Goal: Task Accomplishment & Management: Manage account settings

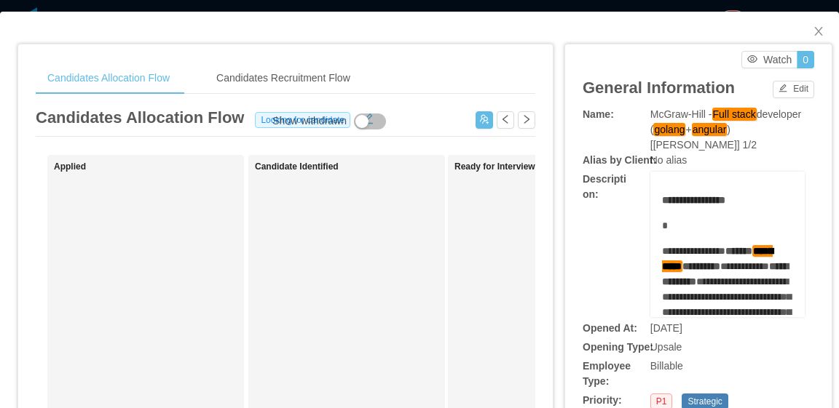
click at [516, 71] on div "Candidates Allocation Flow Candidates Recruitment Flow" at bounding box center [285, 78] width 499 height 33
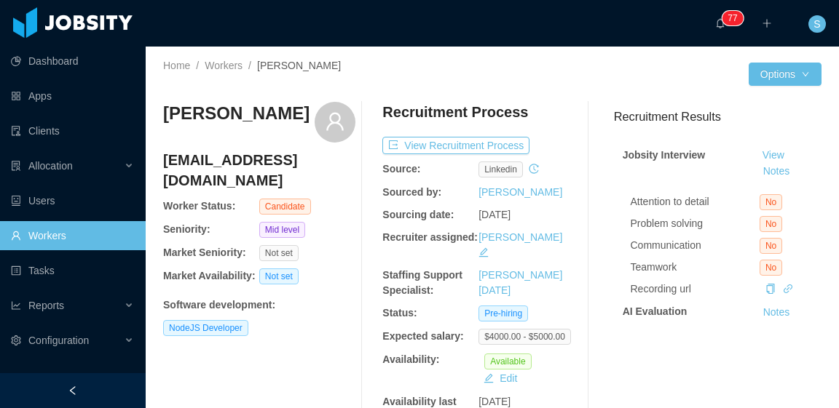
click at [415, 74] on div "Home / Workers / Lemys Lopez /" at bounding box center [327, 74] width 329 height 32
click at [565, 155] on div "Recruitment Process View Recruitment Process Source: linkedin Sourced by: Silvi…" at bounding box center [478, 263] width 192 height 323
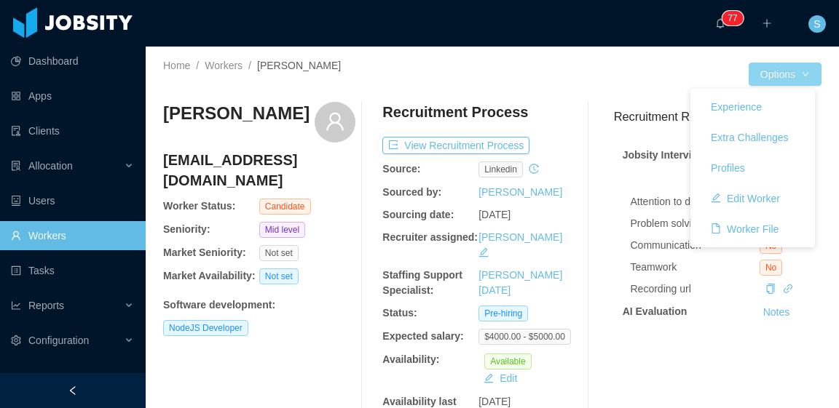
click at [792, 72] on button "Options" at bounding box center [784, 74] width 73 height 23
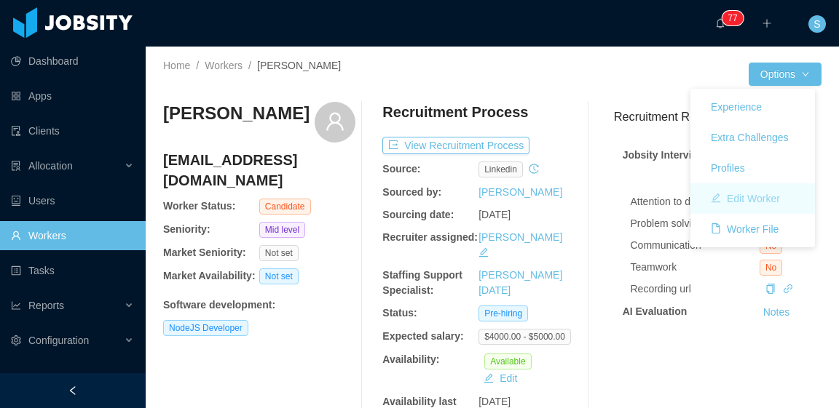
click at [780, 196] on button "Edit Worker" at bounding box center [745, 198] width 92 height 23
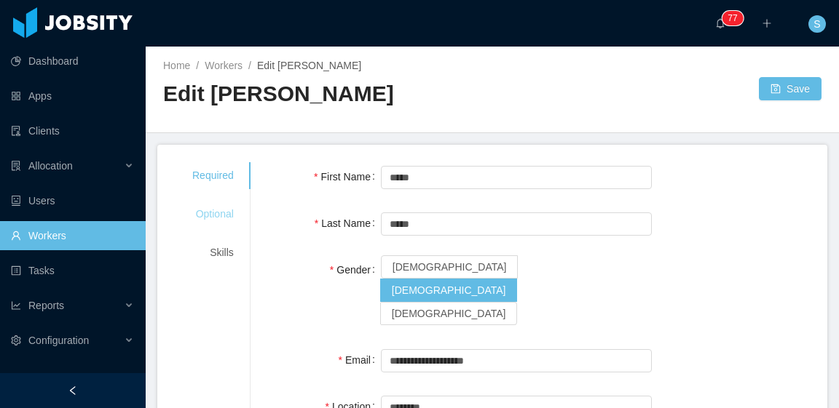
click at [219, 218] on div "Optional" at bounding box center [213, 214] width 76 height 27
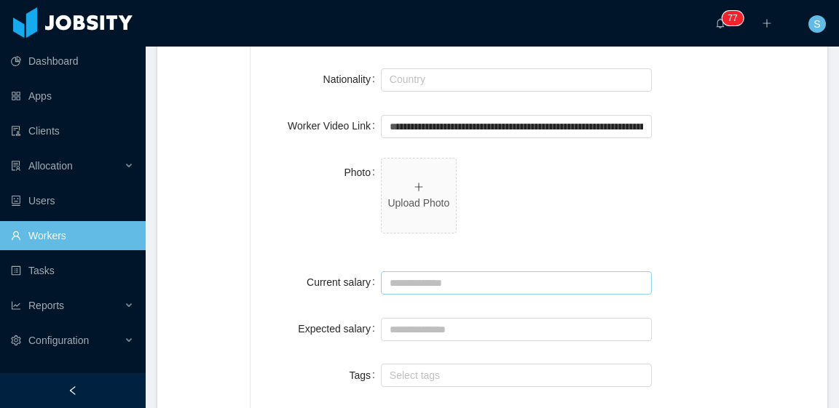
scroll to position [437, 0]
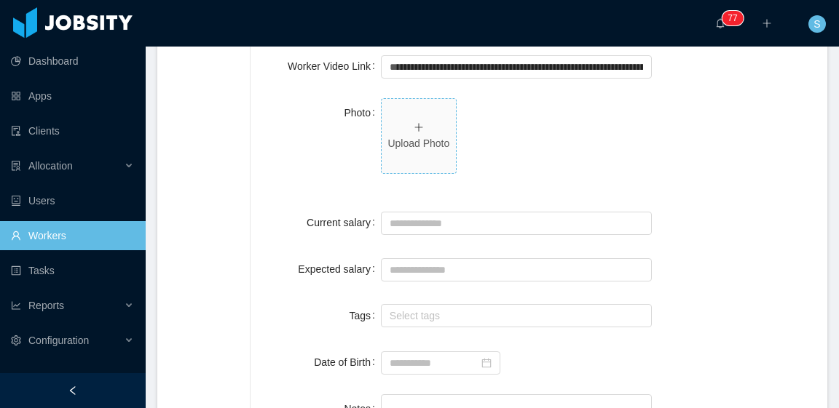
click at [421, 127] on span "Upload Photo" at bounding box center [418, 136] width 74 height 74
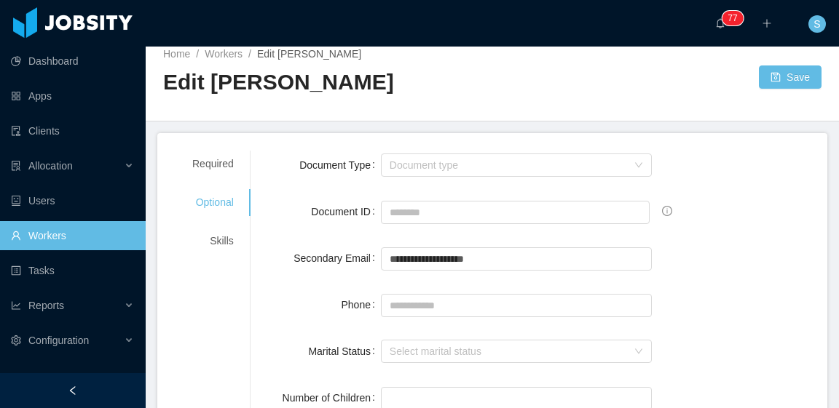
scroll to position [0, 0]
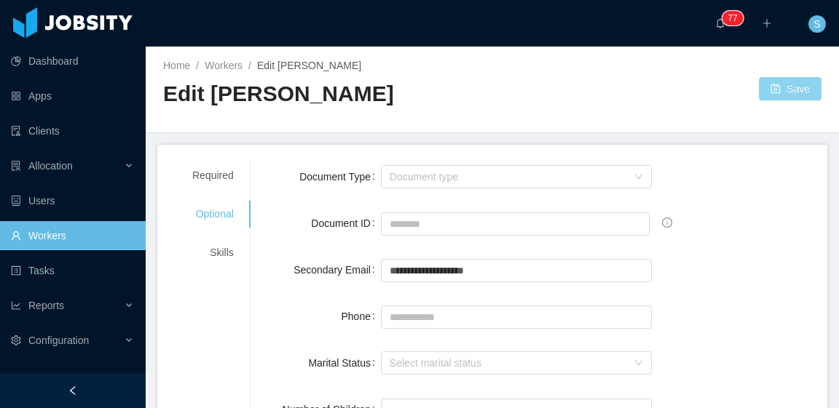
click at [759, 87] on button "Save" at bounding box center [790, 88] width 63 height 23
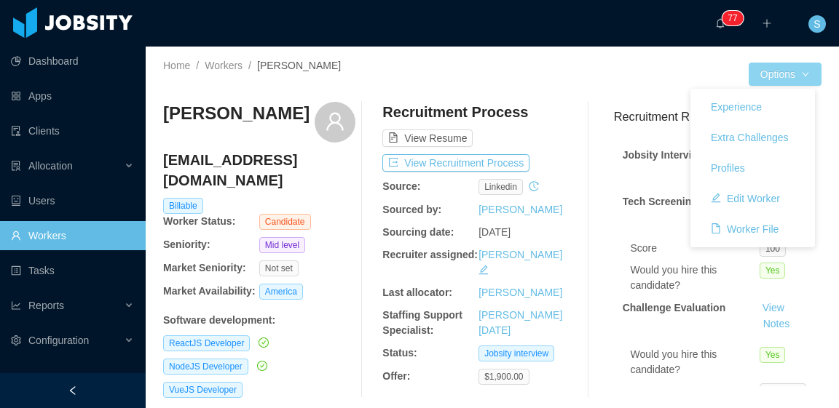
click at [798, 75] on button "Options" at bounding box center [784, 74] width 73 height 23
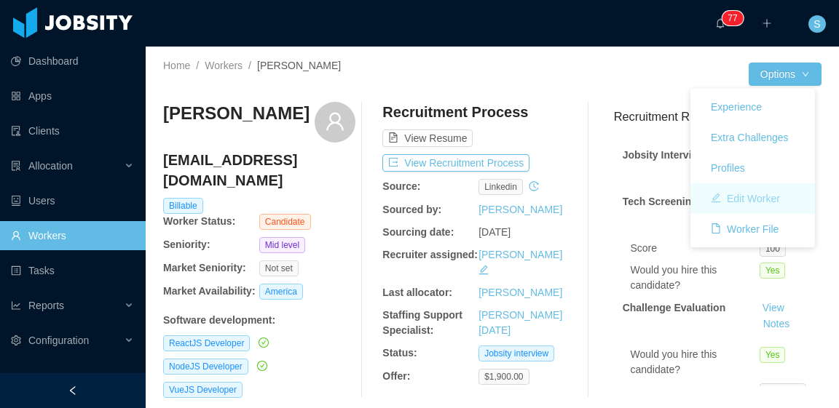
click at [768, 192] on button "Edit Worker" at bounding box center [745, 198] width 92 height 23
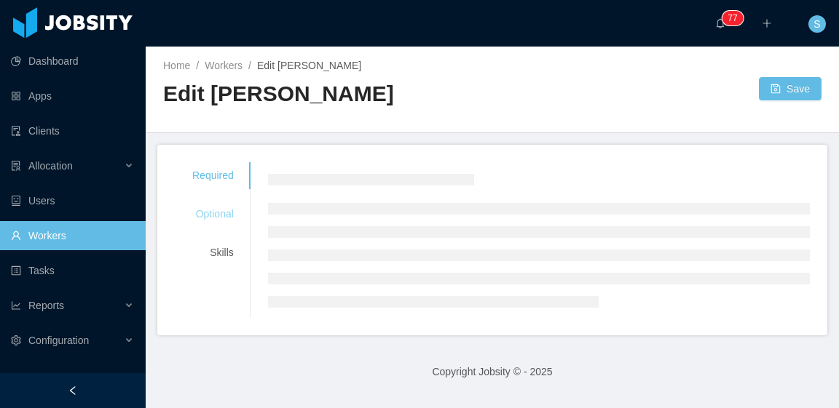
click at [215, 216] on div "Optional" at bounding box center [213, 214] width 76 height 27
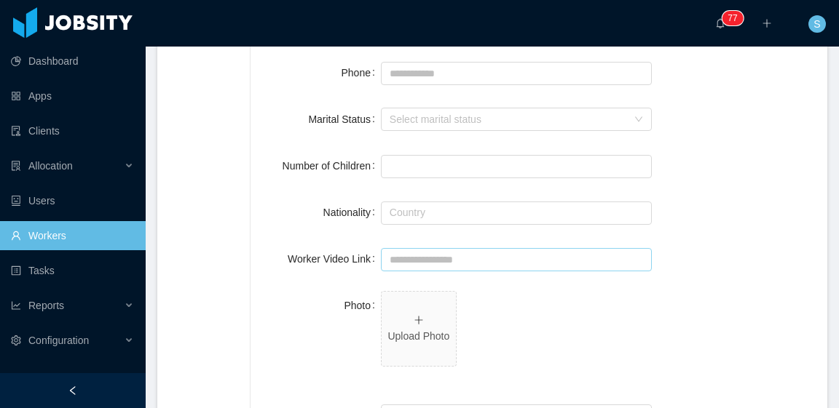
scroll to position [291, 0]
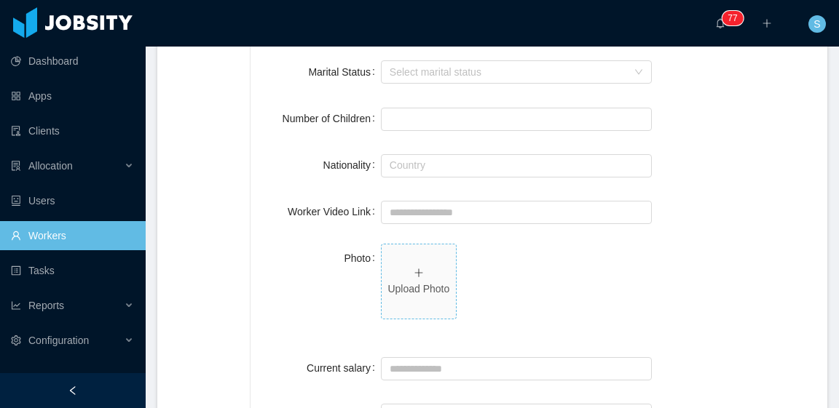
click at [414, 274] on icon "icon: plus" at bounding box center [419, 273] width 10 height 10
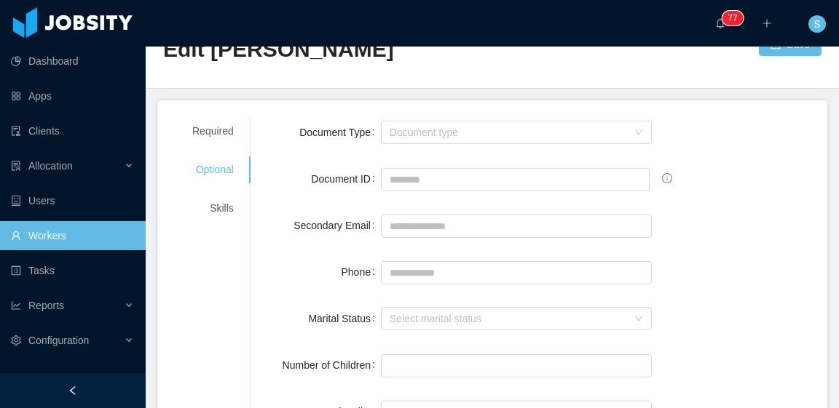
scroll to position [0, 0]
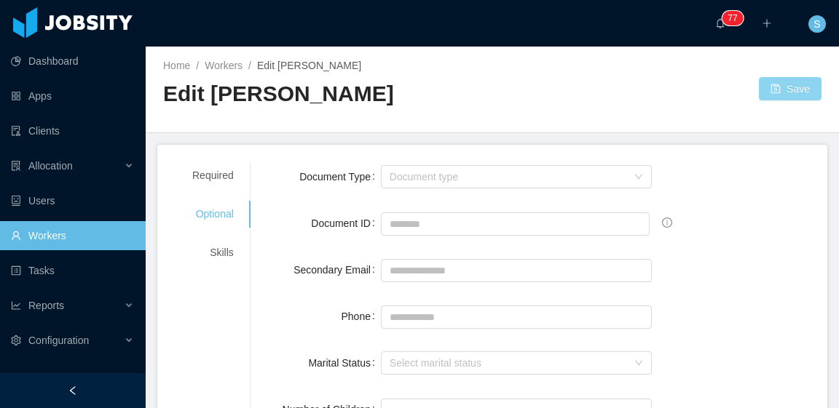
click at [781, 94] on button "Save" at bounding box center [790, 88] width 63 height 23
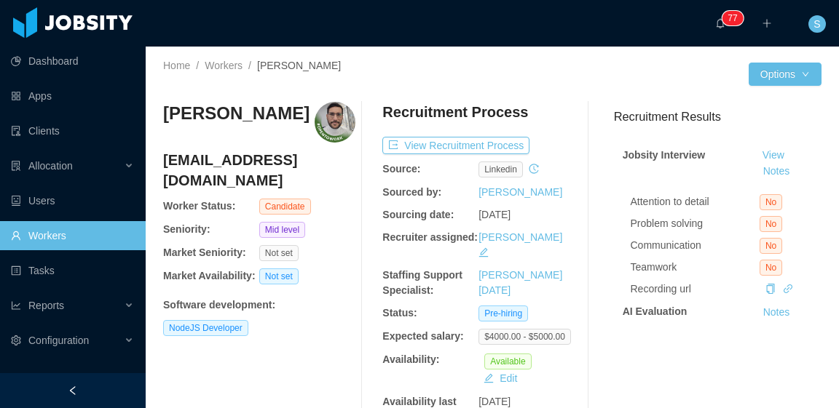
click at [491, 133] on div "Recruitment Process View Recruitment Process Source: linkedin Sourced by: Silvi…" at bounding box center [478, 263] width 192 height 323
click at [497, 142] on button "View Recruitment Process" at bounding box center [455, 145] width 147 height 17
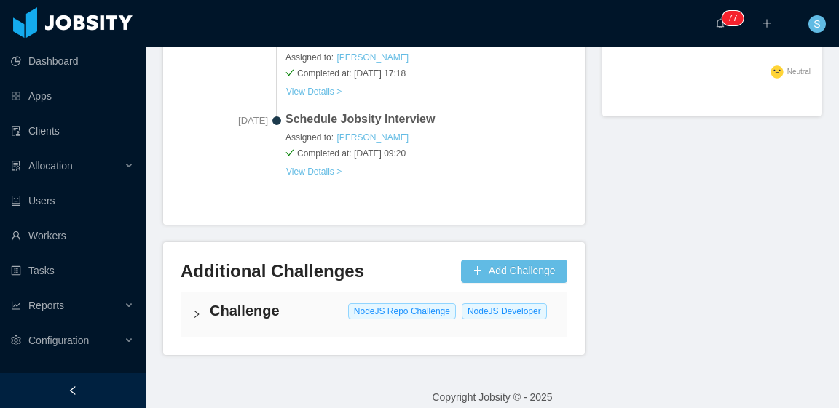
scroll to position [839, 0]
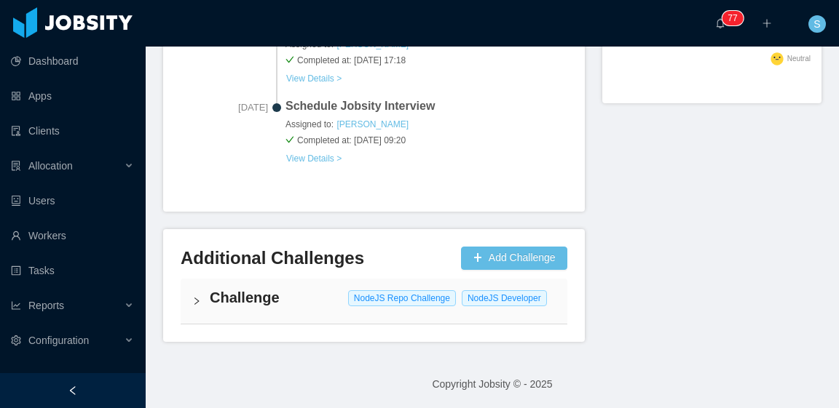
click at [328, 298] on h4 "Challenge" at bounding box center [383, 298] width 346 height 20
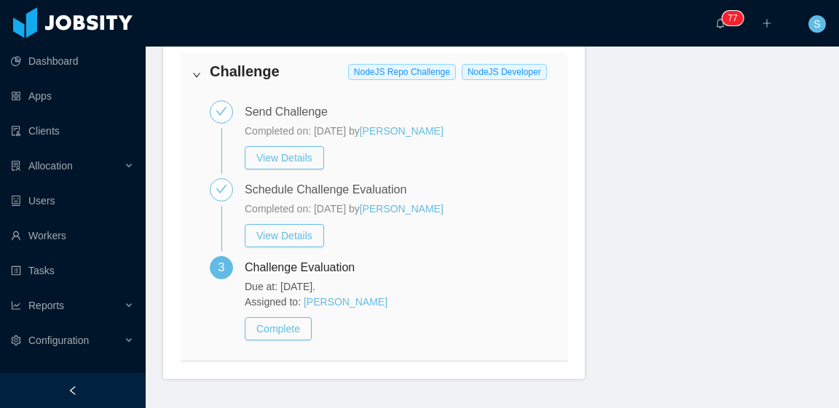
scroll to position [1102, 0]
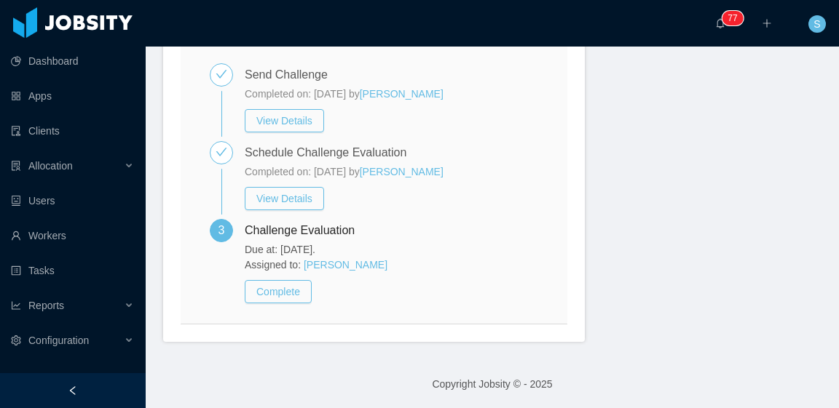
click at [483, 281] on div "Complete" at bounding box center [400, 291] width 318 height 23
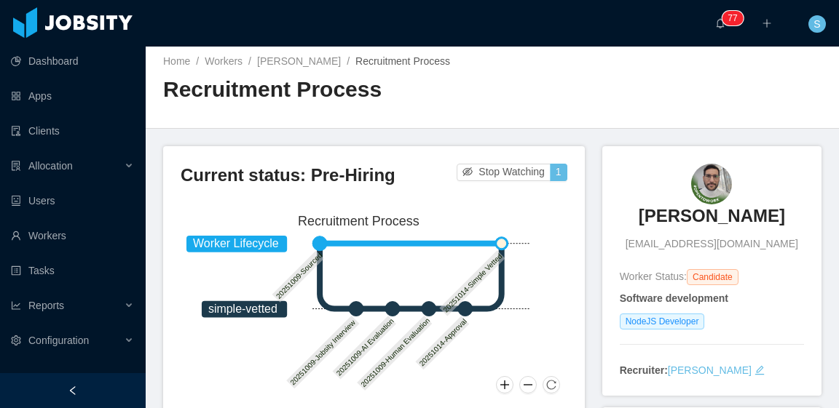
scroll to position [0, 0]
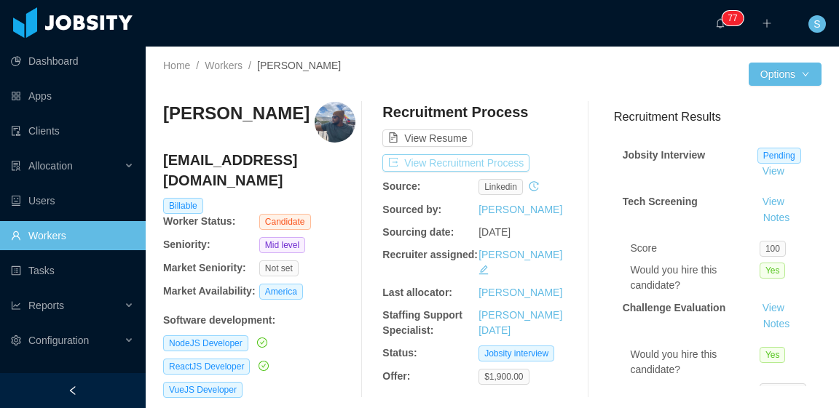
click at [486, 165] on button "View Recruitment Process" at bounding box center [455, 162] width 147 height 17
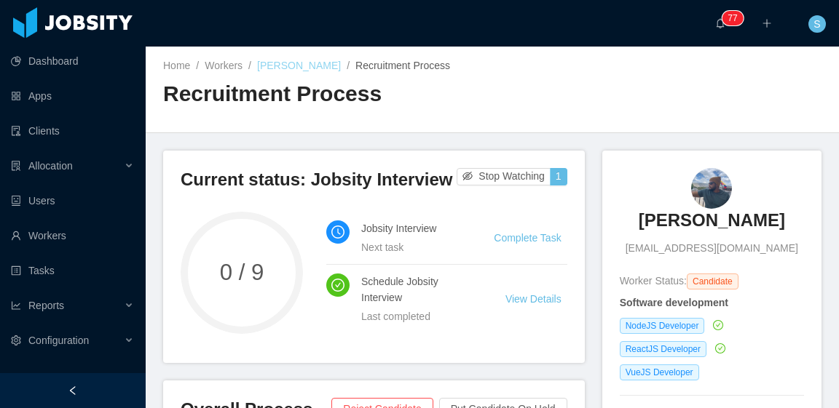
click at [312, 64] on link "Aaron Carrasco" at bounding box center [299, 66] width 84 height 12
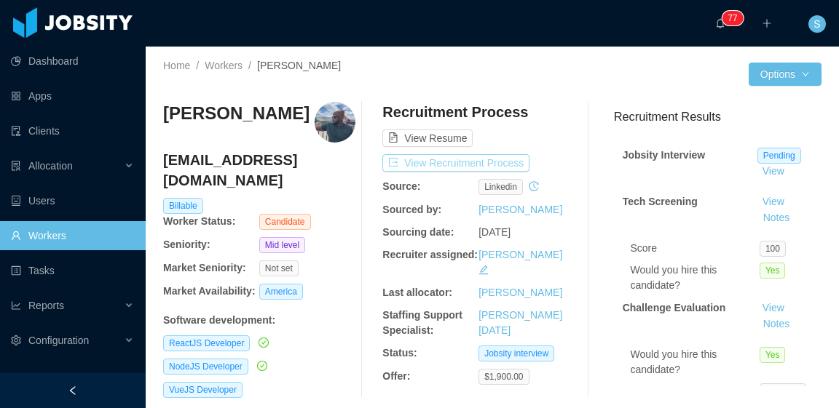
click at [517, 165] on button "View Recruitment Process" at bounding box center [455, 162] width 147 height 17
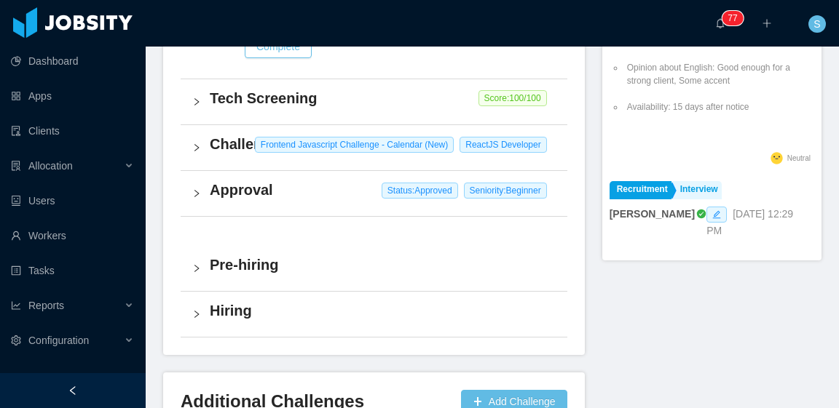
scroll to position [856, 0]
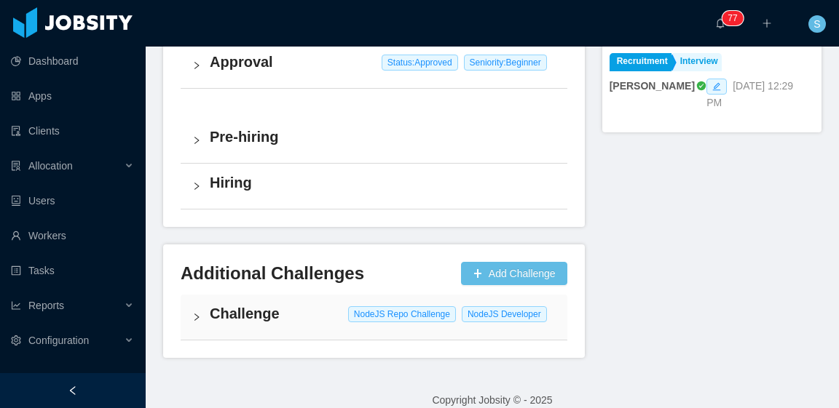
click at [315, 304] on h4 "Challenge" at bounding box center [383, 314] width 346 height 20
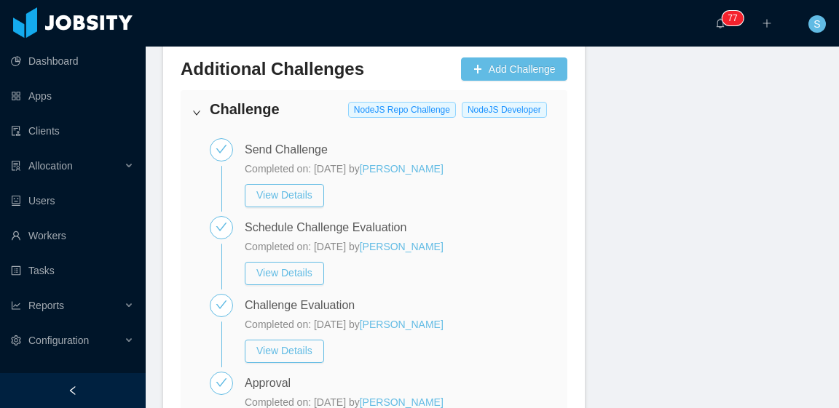
scroll to position [1147, 0]
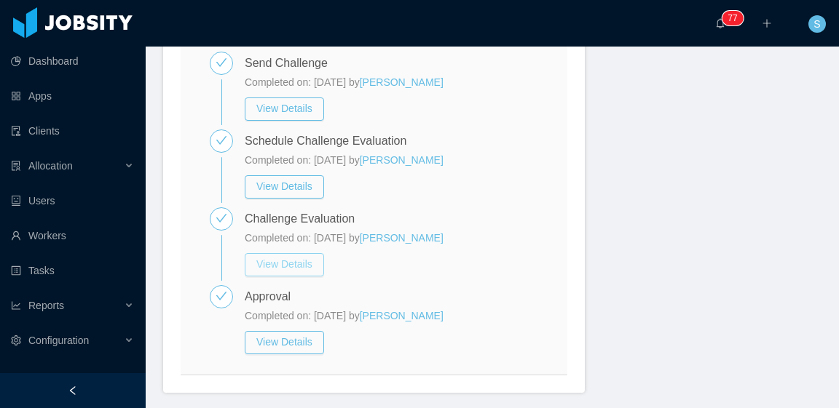
click at [290, 253] on button "View Details" at bounding box center [284, 264] width 79 height 23
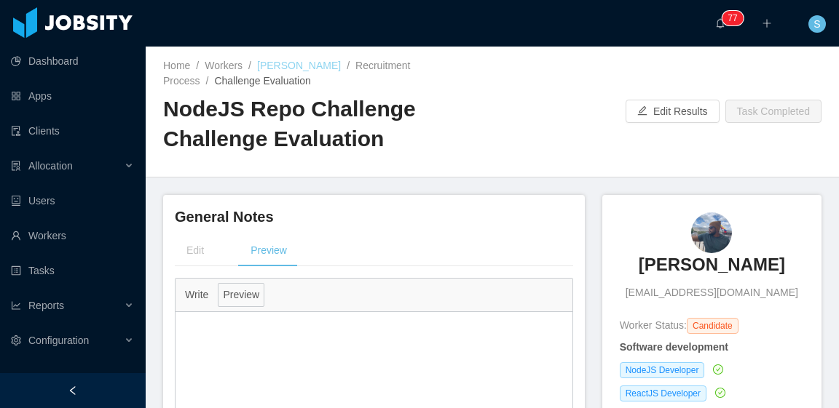
click at [314, 66] on link "Aaron Carrasco" at bounding box center [299, 66] width 84 height 12
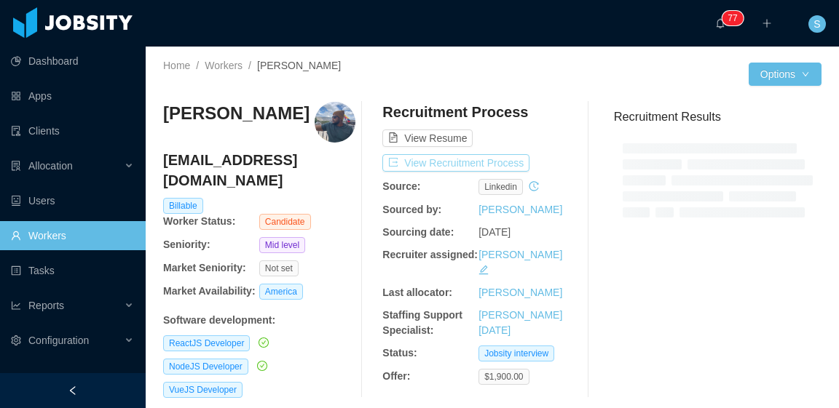
click at [507, 164] on button "View Recruitment Process" at bounding box center [455, 162] width 147 height 17
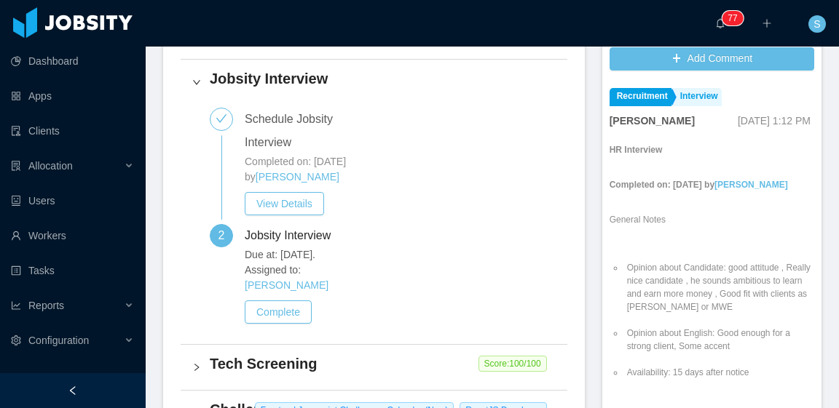
scroll to position [437, 0]
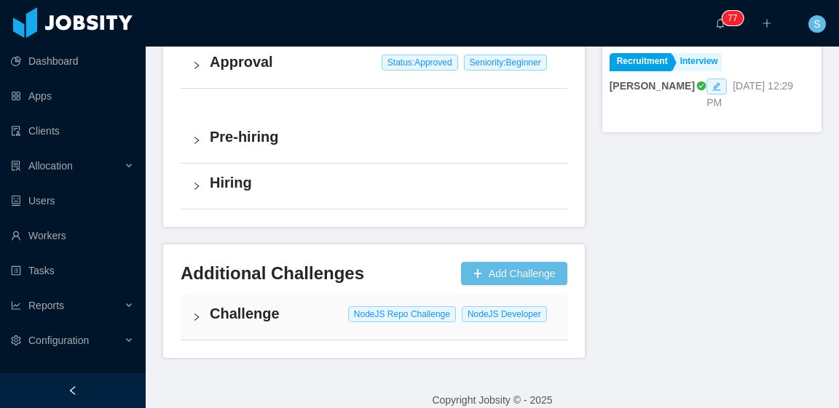
click at [377, 316] on div "Challenge NodeJS Repo Challenge NodeJS Developer" at bounding box center [374, 317] width 387 height 45
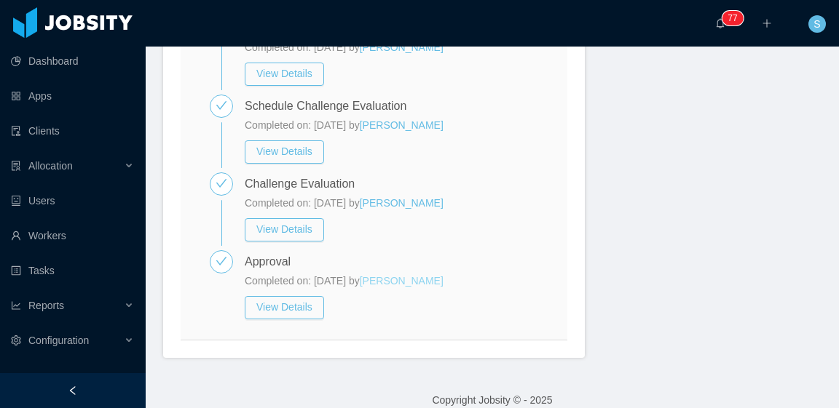
scroll to position [1182, 0]
click at [309, 218] on button "View Details" at bounding box center [284, 229] width 79 height 23
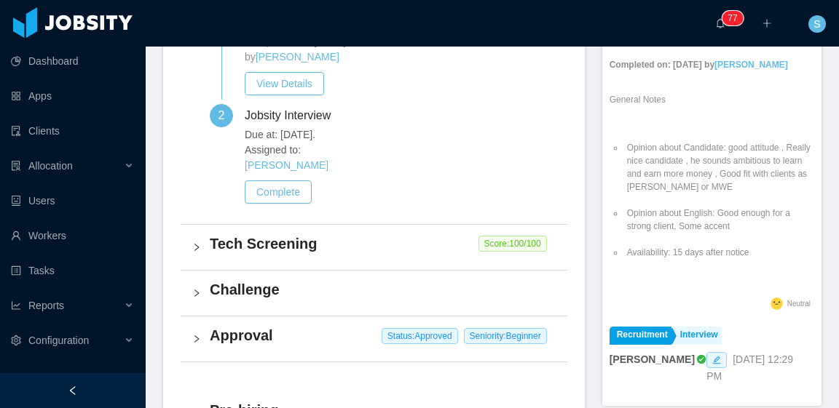
scroll to position [856, 0]
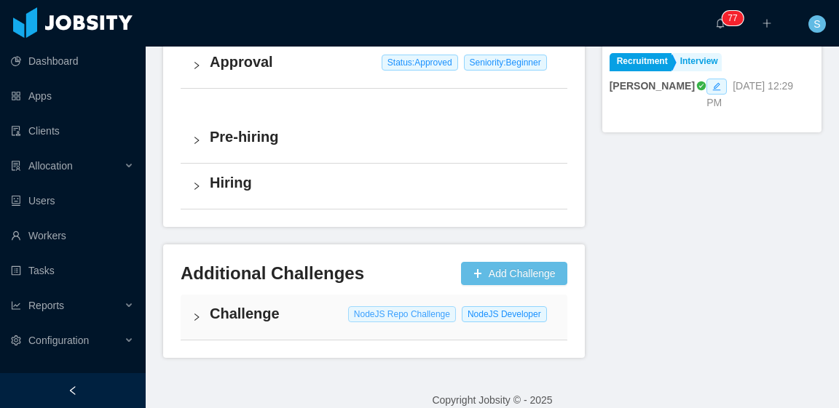
click at [433, 306] on span "NodeJS Repo Challenge" at bounding box center [402, 314] width 108 height 16
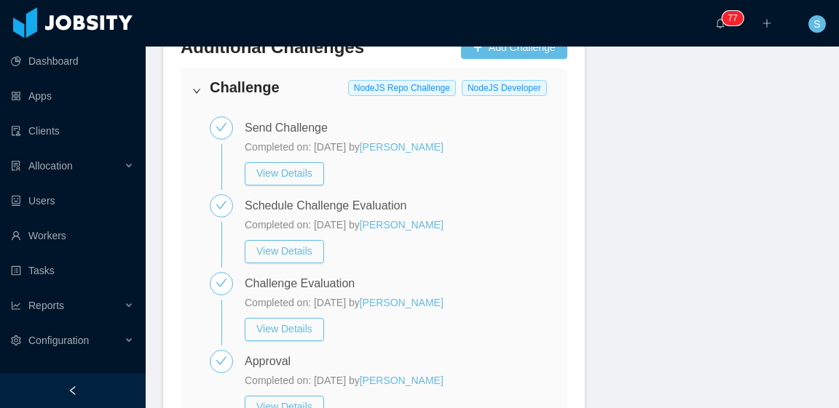
scroll to position [1147, 0]
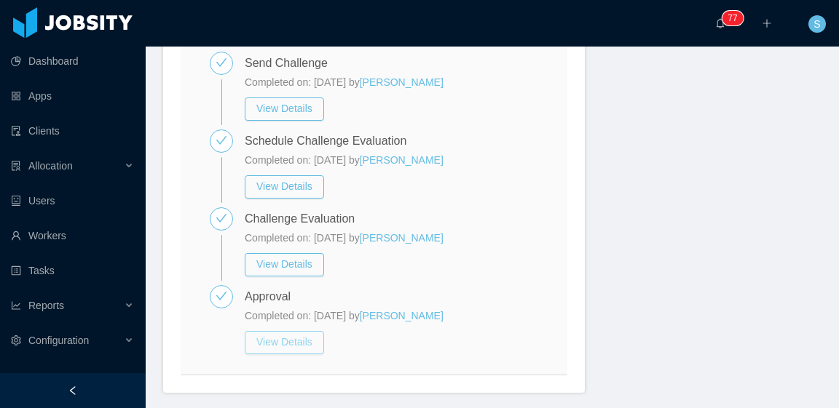
click at [280, 336] on button "View Details" at bounding box center [284, 342] width 79 height 23
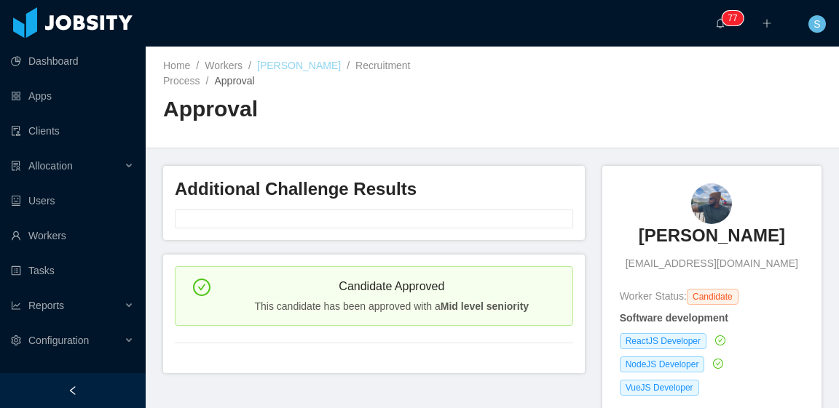
click at [296, 67] on link "Aaron Carrasco" at bounding box center [299, 66] width 84 height 12
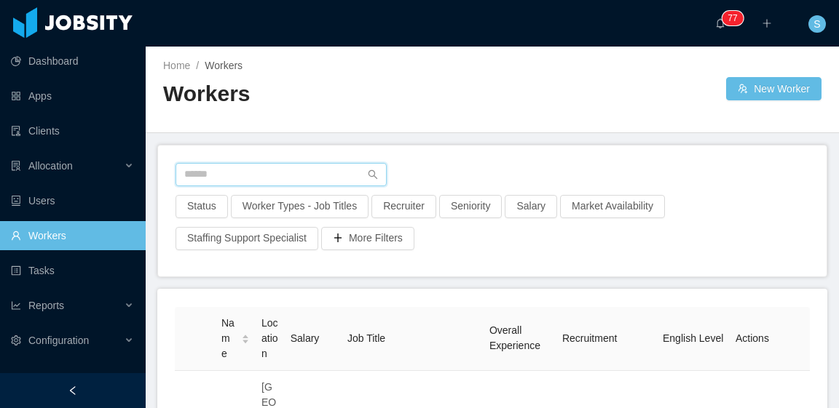
click at [271, 181] on input "text" at bounding box center [280, 174] width 211 height 23
paste input "**********"
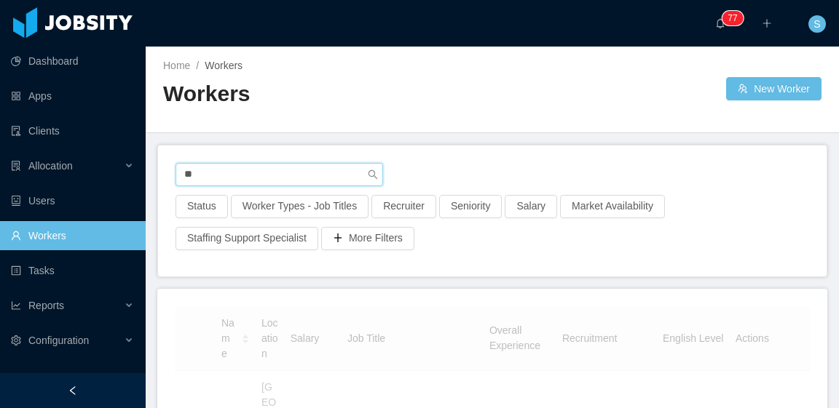
type input "*"
type input "**********"
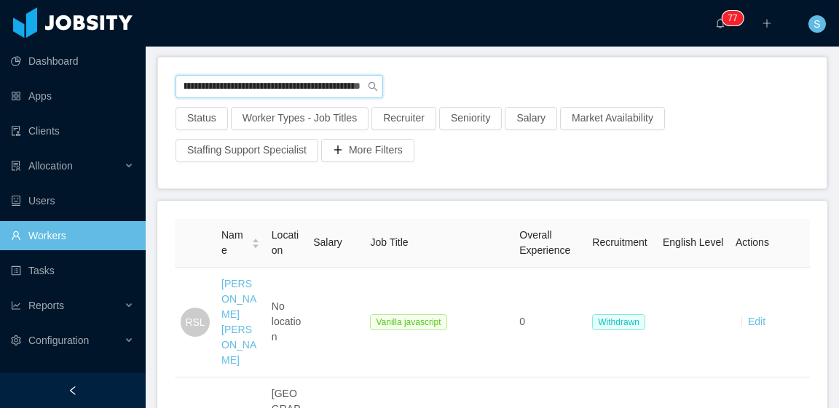
scroll to position [146, 0]
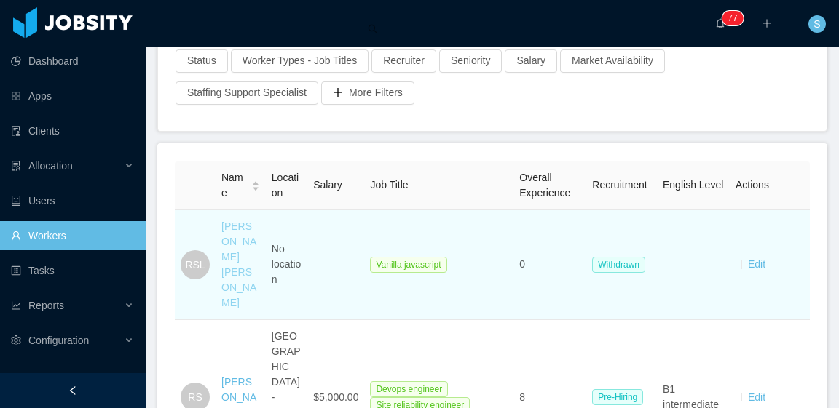
click at [245, 258] on link "[PERSON_NAME] [PERSON_NAME]" at bounding box center [238, 265] width 35 height 88
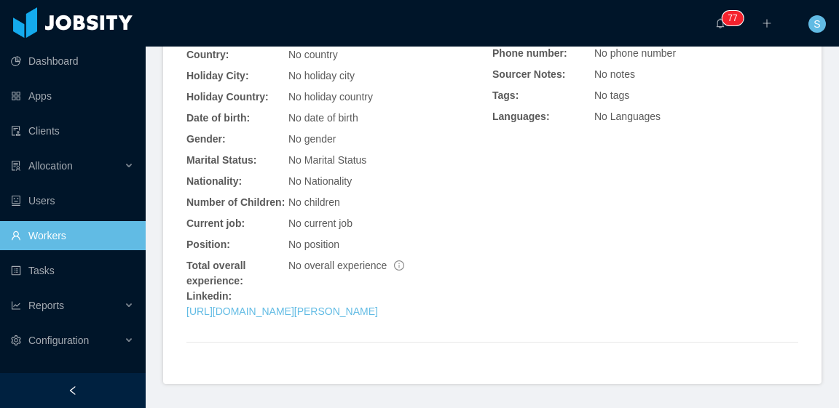
scroll to position [478, 0]
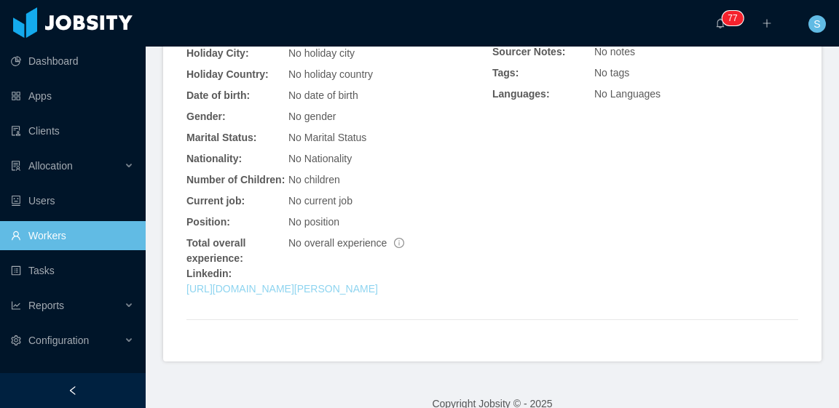
click at [349, 283] on link "https://www.linkedin.com/in/rafael-soares-lewenstein/" at bounding box center [281, 289] width 191 height 12
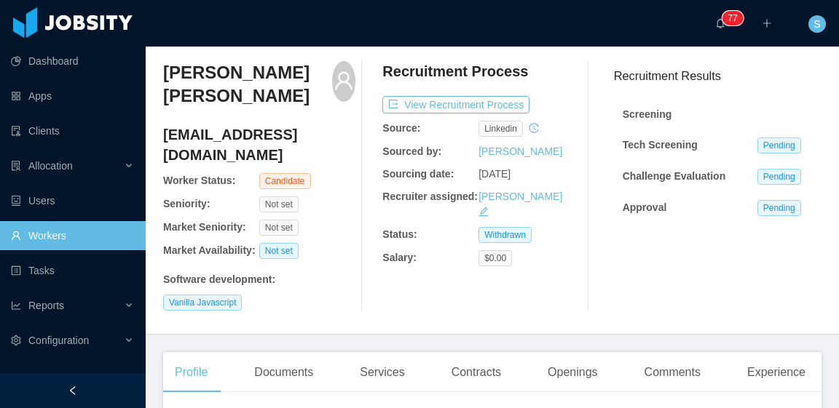
scroll to position [0, 0]
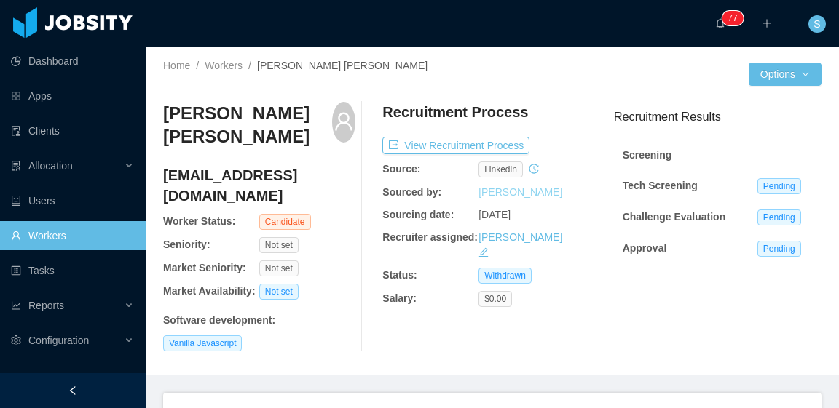
click at [555, 194] on link "[PERSON_NAME]" at bounding box center [520, 192] width 84 height 12
click at [494, 148] on button "View Recruitment Process" at bounding box center [455, 145] width 147 height 17
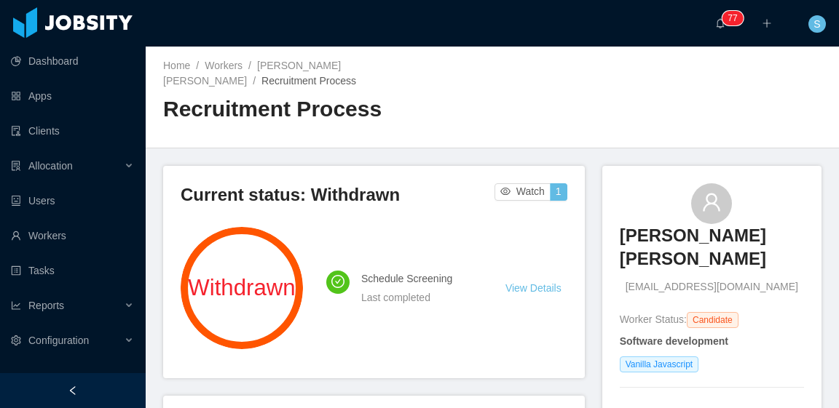
click at [352, 74] on div "Home / Workers / Rafael Soares Lewenstein / Recruitment Process / Recruitment P…" at bounding box center [327, 96] width 329 height 77
click at [341, 69] on link "Rafael Soares Lewenstein" at bounding box center [252, 73] width 178 height 27
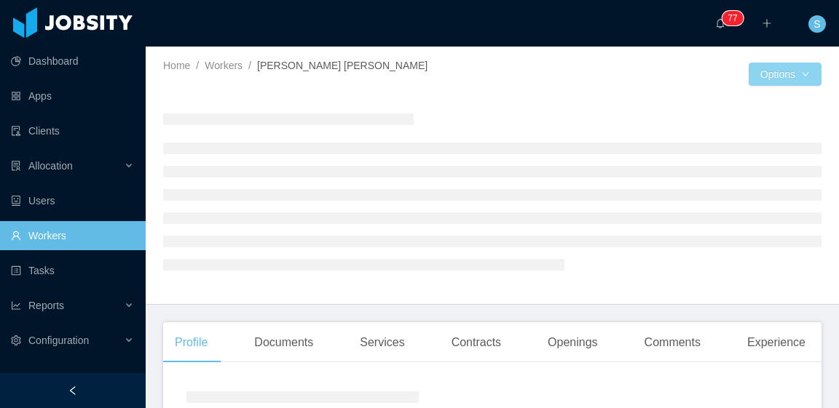
click at [780, 76] on button "Options" at bounding box center [784, 74] width 73 height 23
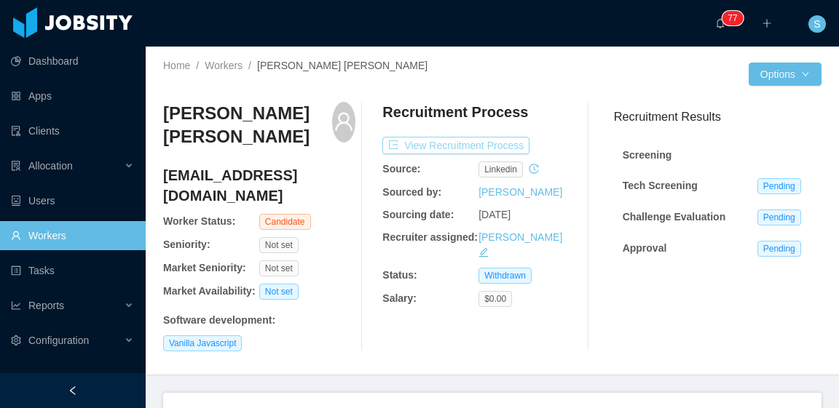
click at [504, 143] on button "View Recruitment Process" at bounding box center [455, 145] width 147 height 17
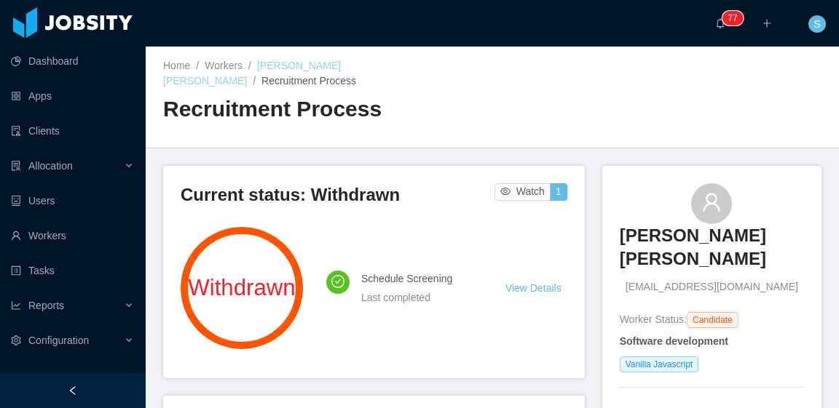
click at [340, 63] on link "Rafael Soares Lewenstein" at bounding box center [252, 73] width 178 height 27
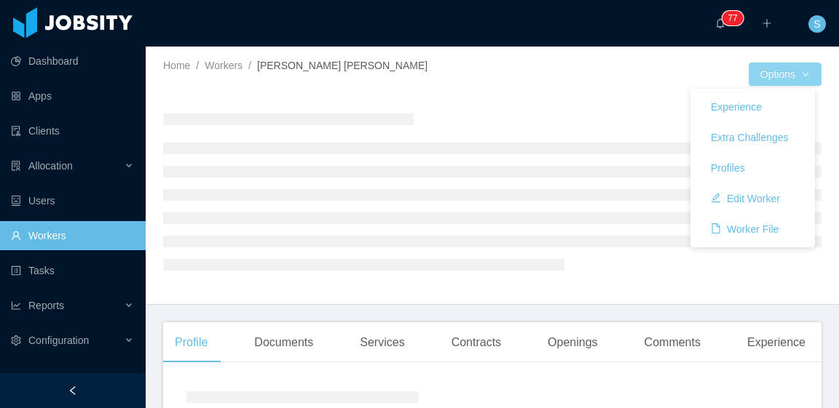
click at [786, 76] on button "Options" at bounding box center [784, 74] width 73 height 23
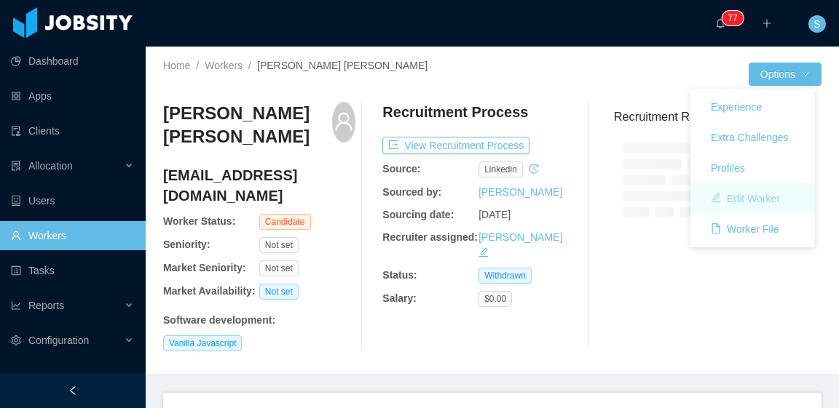
click at [751, 196] on button "Edit Worker" at bounding box center [745, 198] width 92 height 23
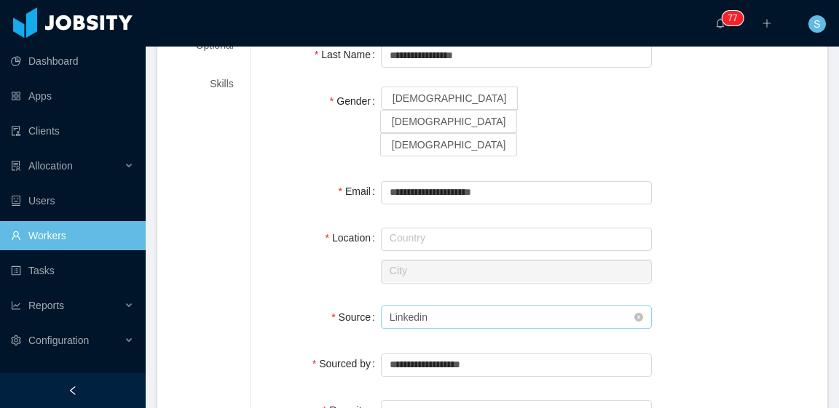
scroll to position [218, 0]
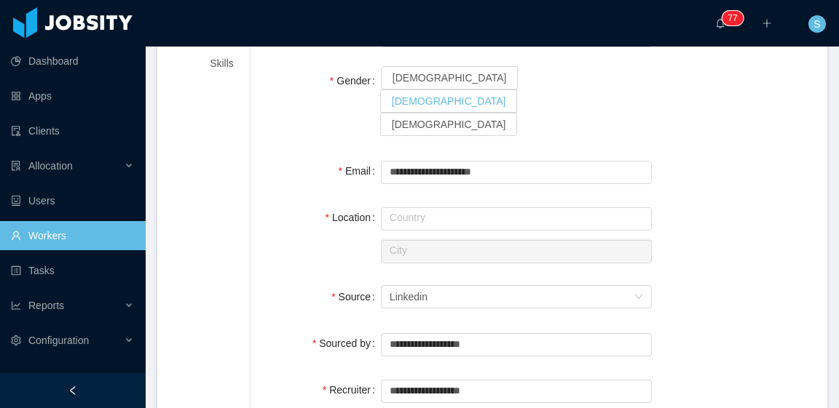
click at [464, 95] on span "[DEMOGRAPHIC_DATA]" at bounding box center [449, 101] width 114 height 12
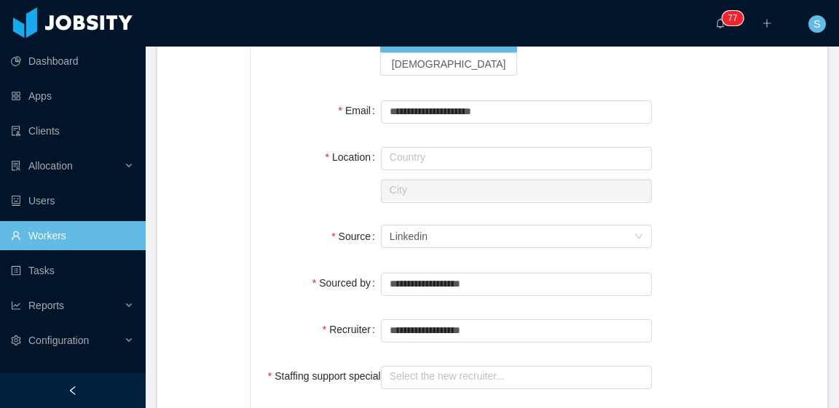
scroll to position [291, 0]
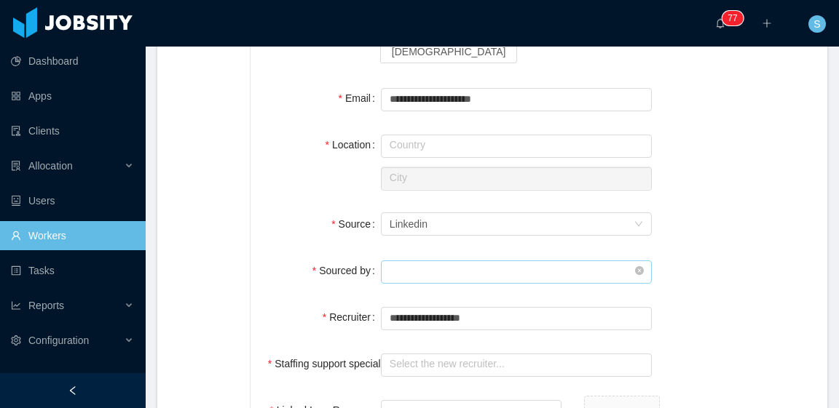
click at [462, 261] on input "text" at bounding box center [516, 272] width 271 height 23
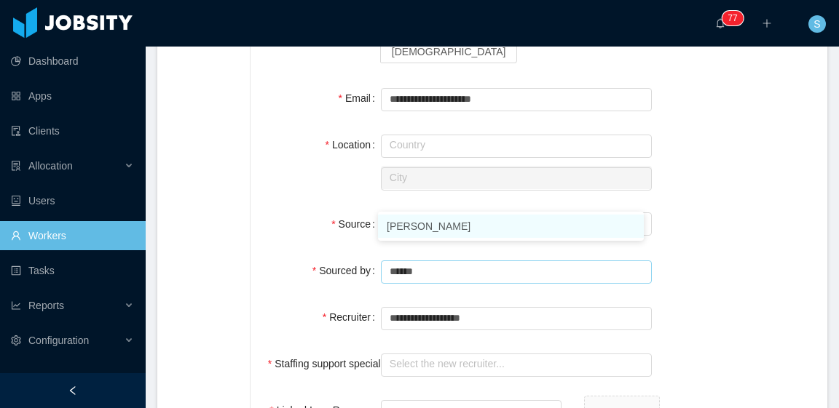
click at [469, 232] on li "[PERSON_NAME]" at bounding box center [511, 226] width 266 height 23
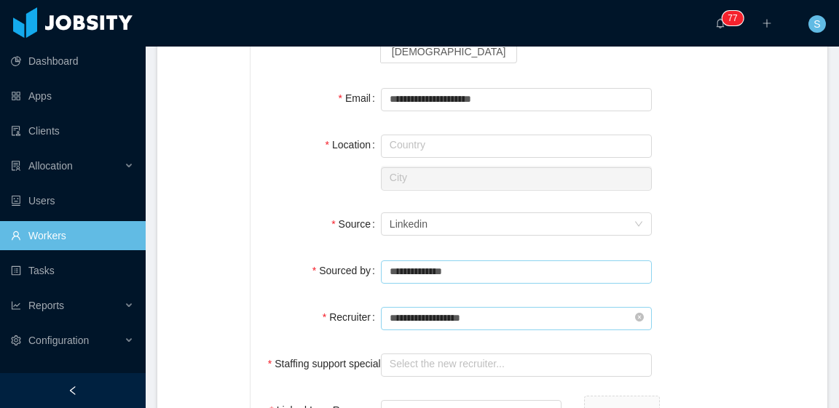
type input "**********"
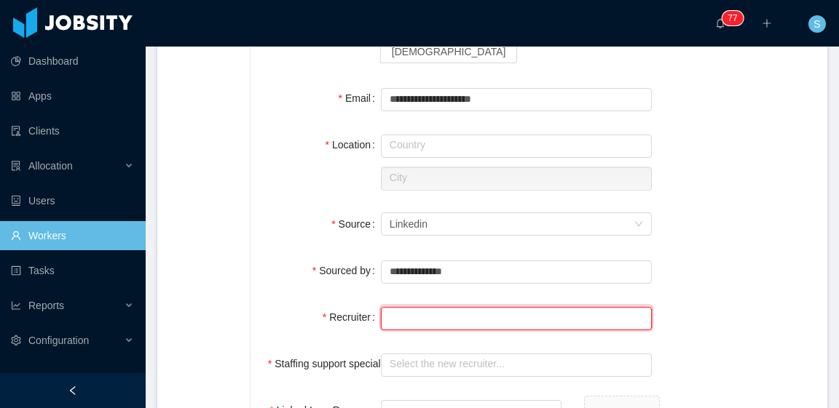
click at [467, 307] on input "text" at bounding box center [516, 318] width 271 height 23
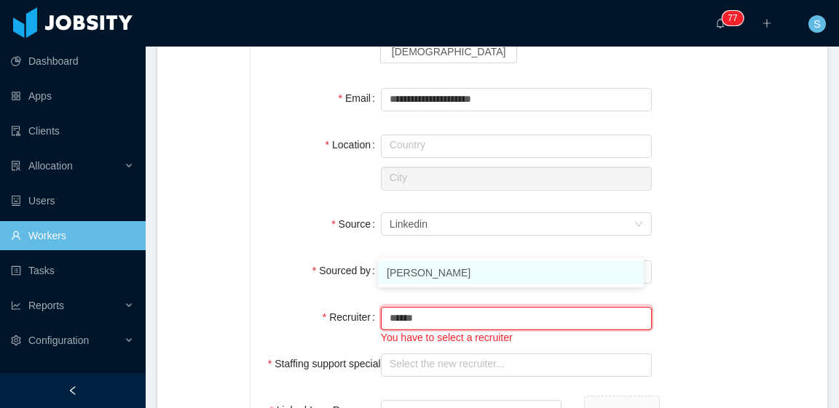
click at [475, 269] on li "[PERSON_NAME]" at bounding box center [511, 272] width 266 height 23
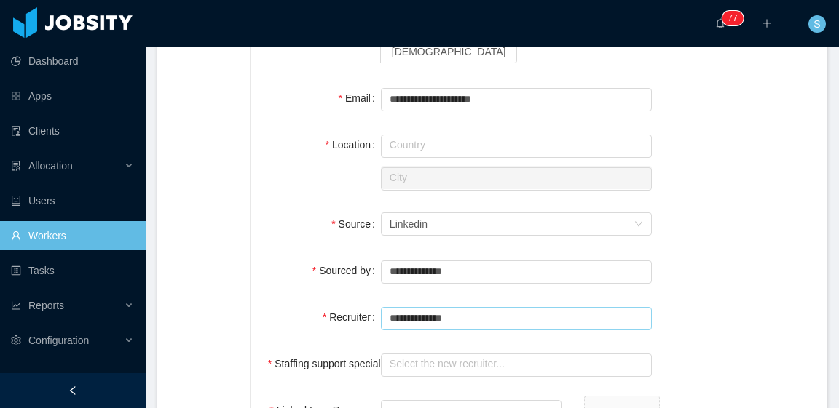
type input "**********"
click at [654, 224] on div "**********" at bounding box center [539, 338] width 542 height 876
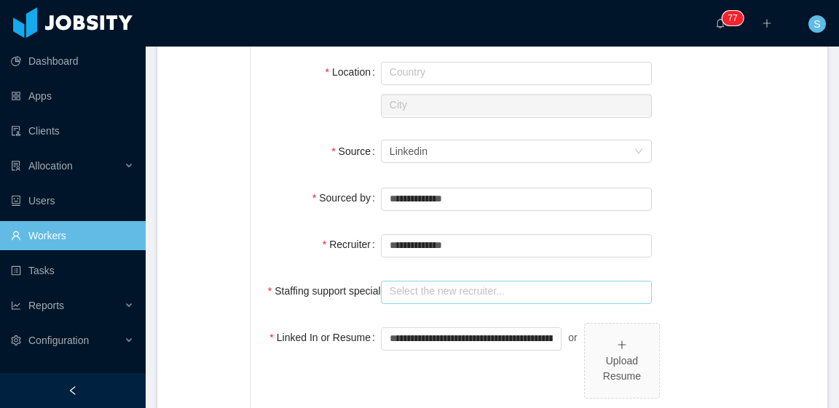
click at [531, 281] on input "text" at bounding box center [516, 292] width 271 height 23
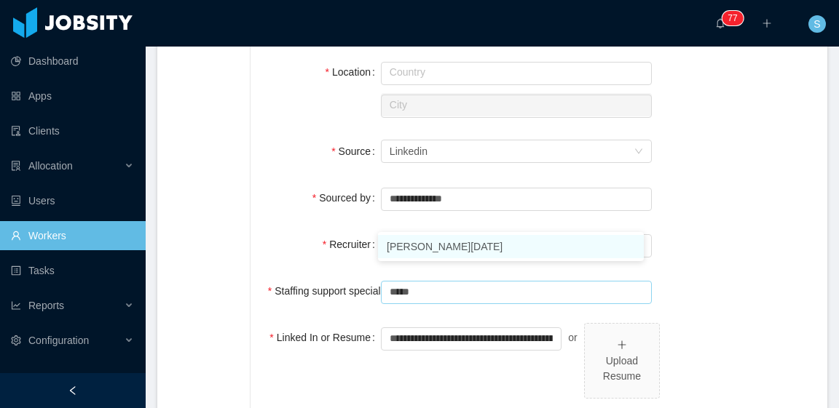
click at [469, 240] on li "Larissa De Natale" at bounding box center [511, 246] width 266 height 23
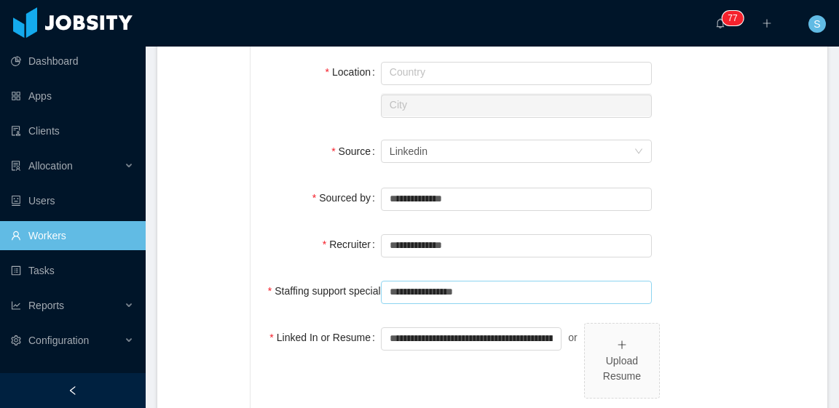
type input "**********"
click at [700, 194] on div "**********" at bounding box center [539, 265] width 542 height 876
